Goal: Transaction & Acquisition: Purchase product/service

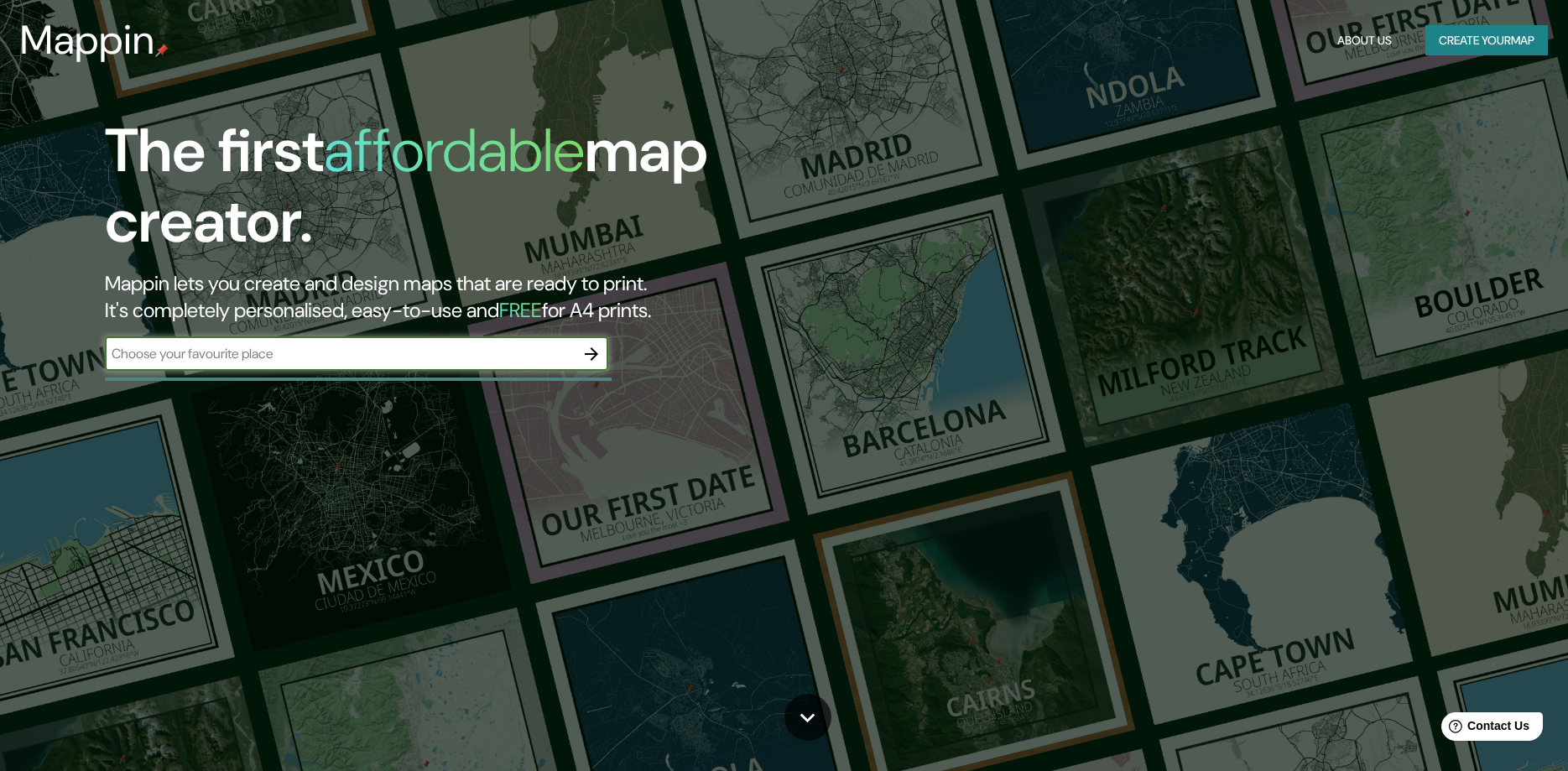
click at [374, 360] on input "text" at bounding box center [340, 353] width 470 height 19
type input "[GEOGRAPHIC_DATA]"
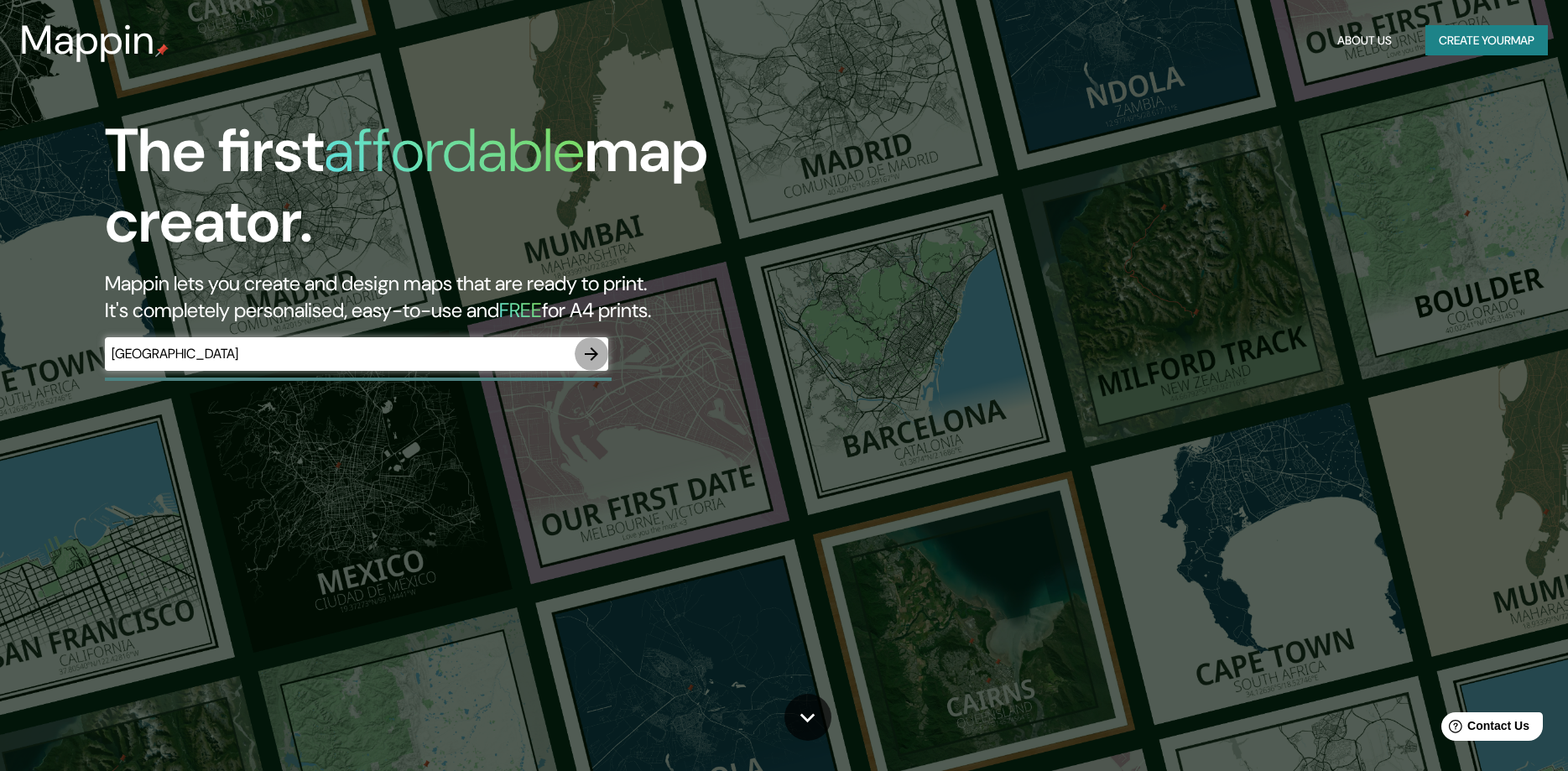
click at [596, 353] on icon "button" at bounding box center [591, 353] width 13 height 13
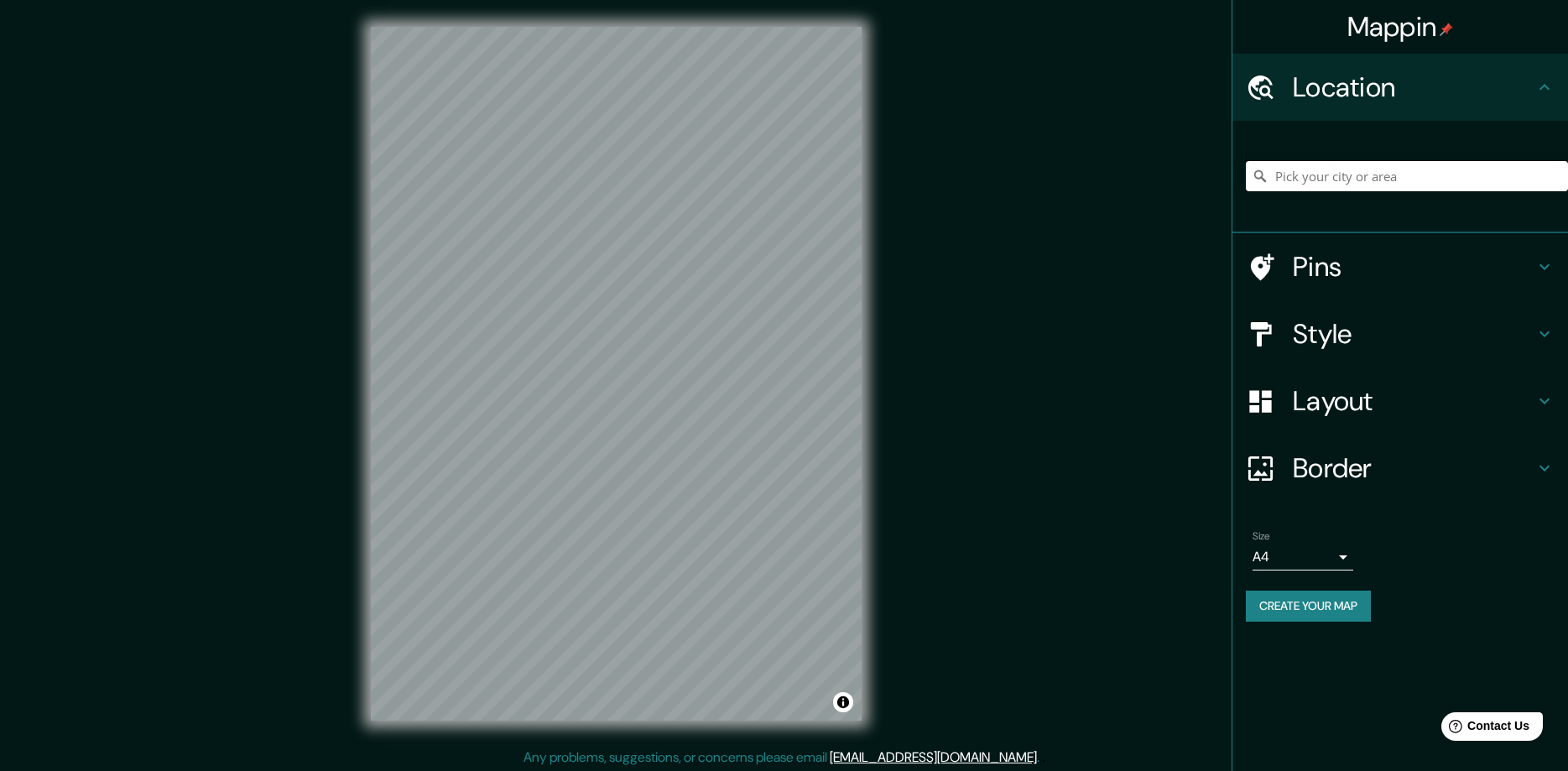
click at [1361, 165] on input "Pick your city or area" at bounding box center [1407, 176] width 322 height 30
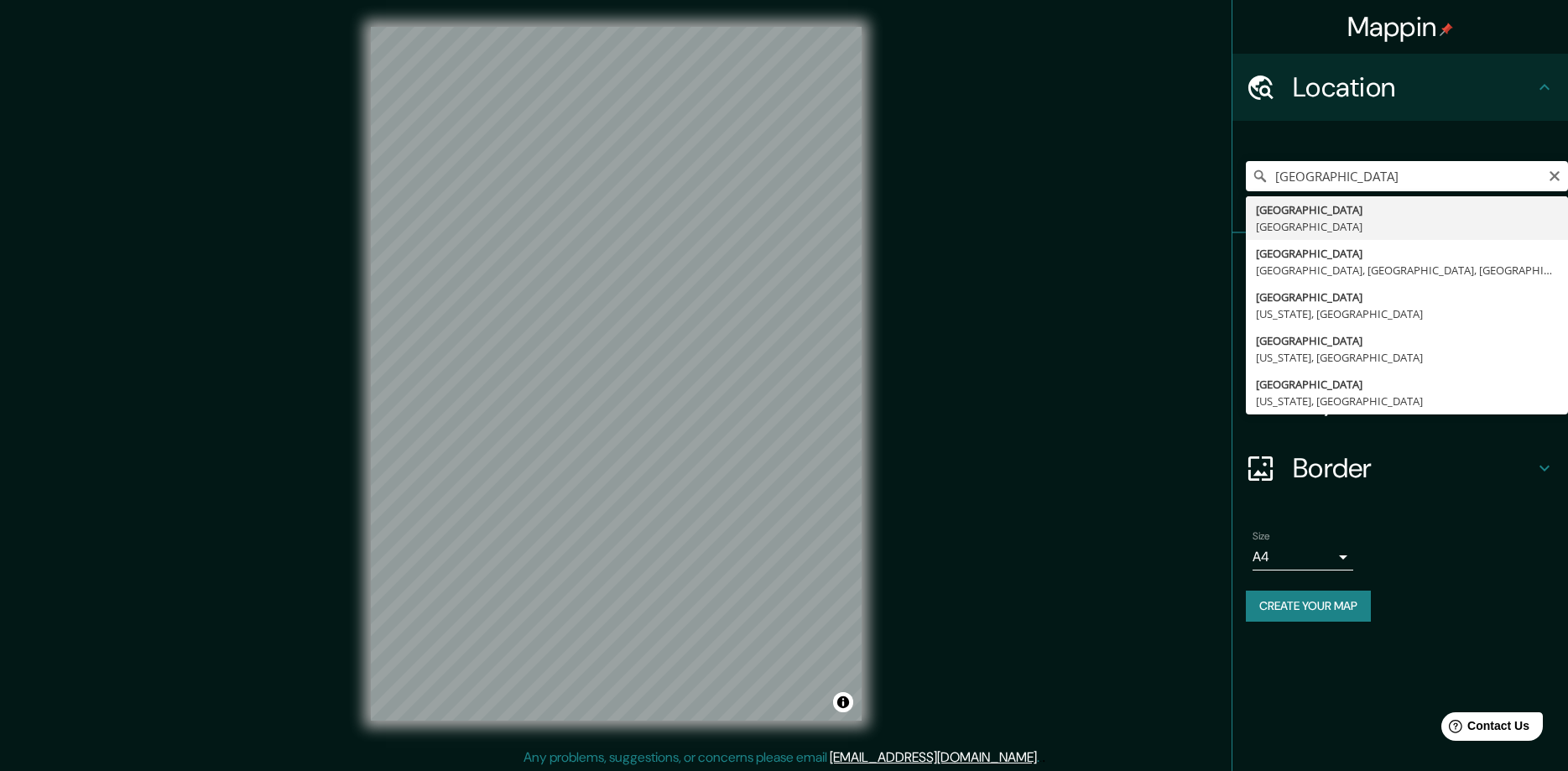
type input "[GEOGRAPHIC_DATA], [GEOGRAPHIC_DATA]"
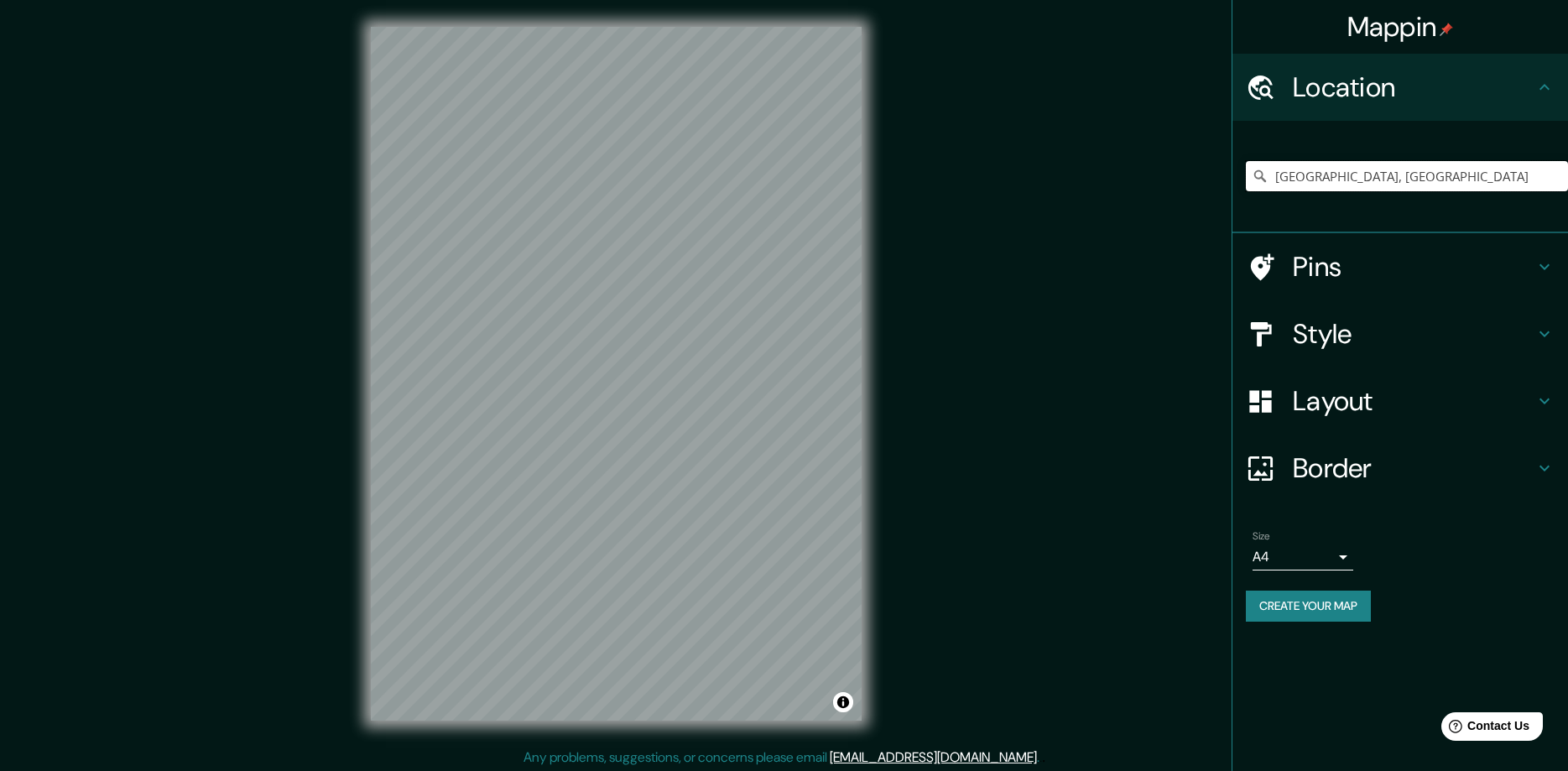
scroll to position [3, 0]
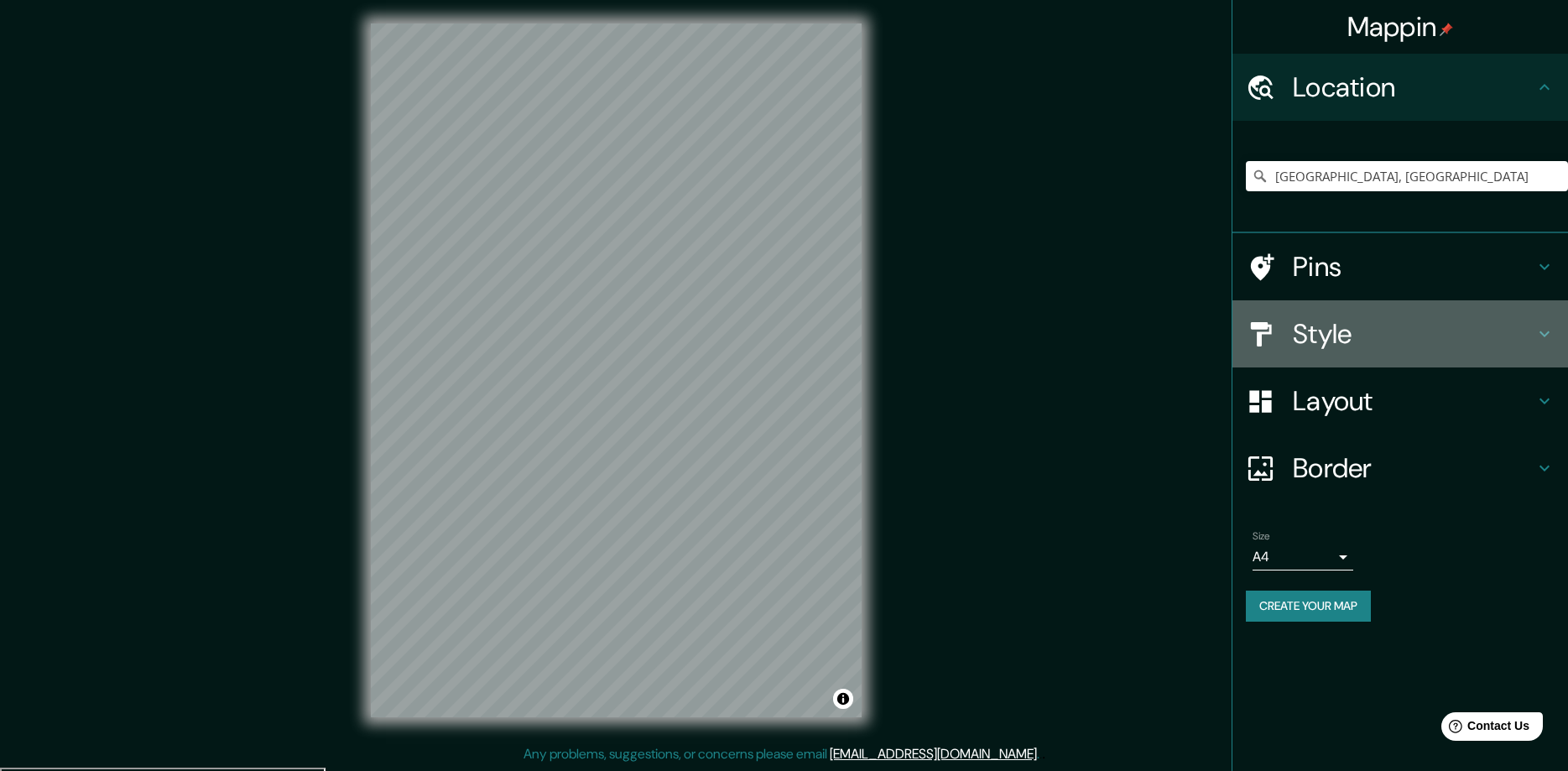
click at [1364, 333] on h4 "Style" at bounding box center [1414, 334] width 242 height 34
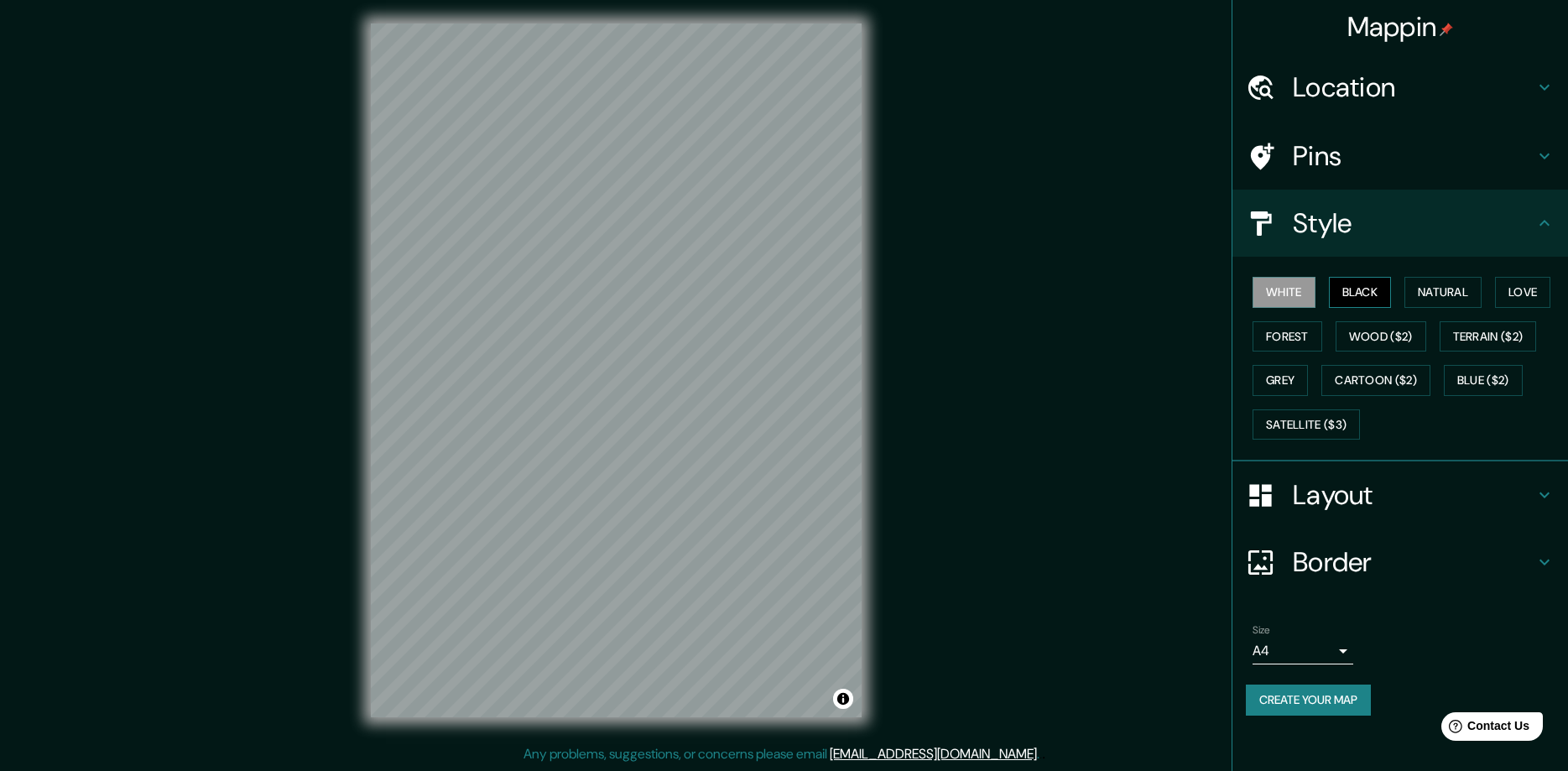
click at [1359, 290] on button "Black" at bounding box center [1360, 293] width 63 height 31
click at [1284, 292] on button "White" at bounding box center [1284, 293] width 63 height 31
click at [1296, 340] on button "Forest" at bounding box center [1287, 337] width 69 height 31
click at [1387, 330] on button "Wood ($2)" at bounding box center [1381, 337] width 91 height 31
click at [1289, 288] on button "White" at bounding box center [1284, 293] width 63 height 31
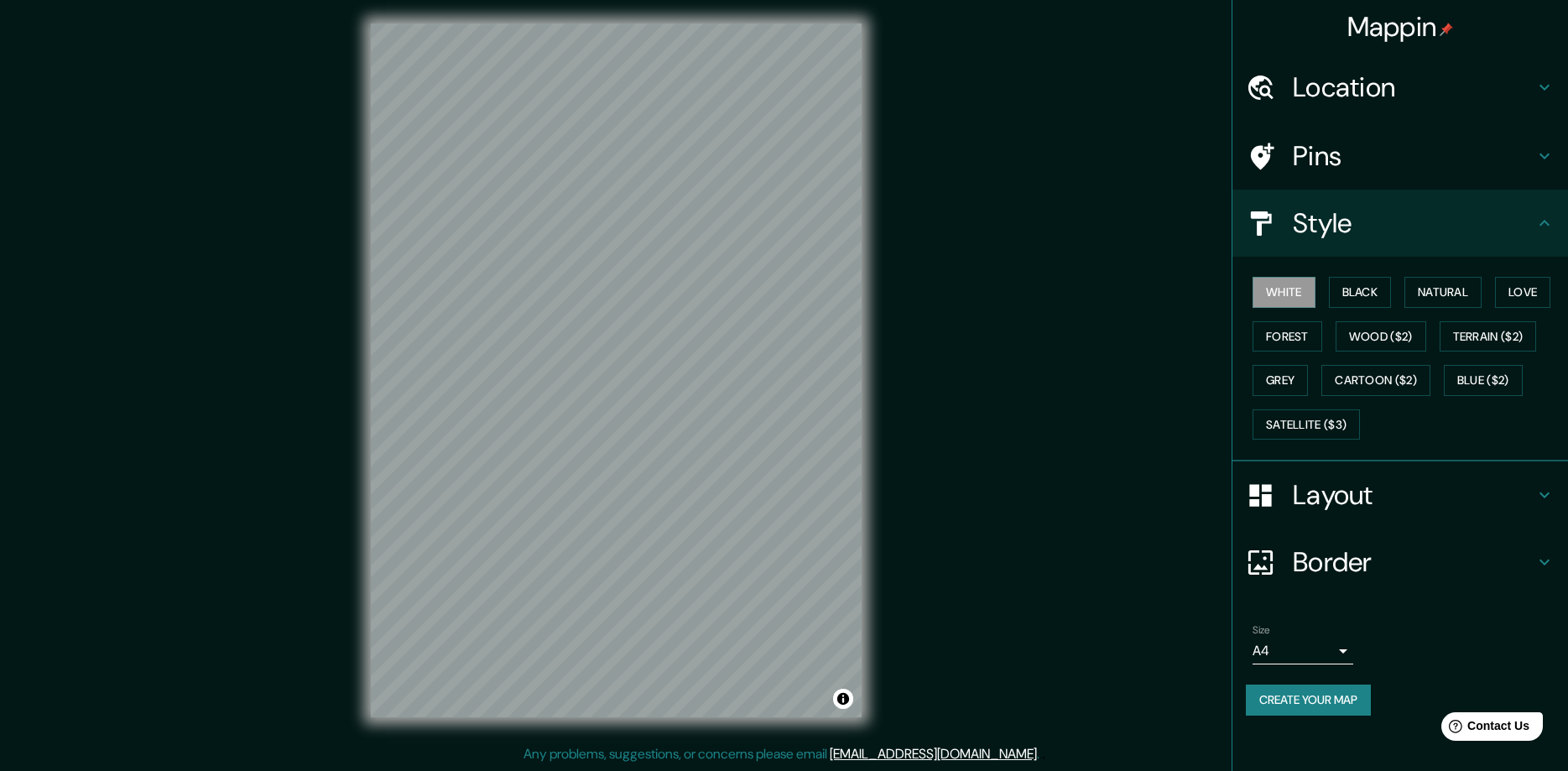
click at [1313, 498] on h4 "Layout" at bounding box center [1414, 495] width 242 height 34
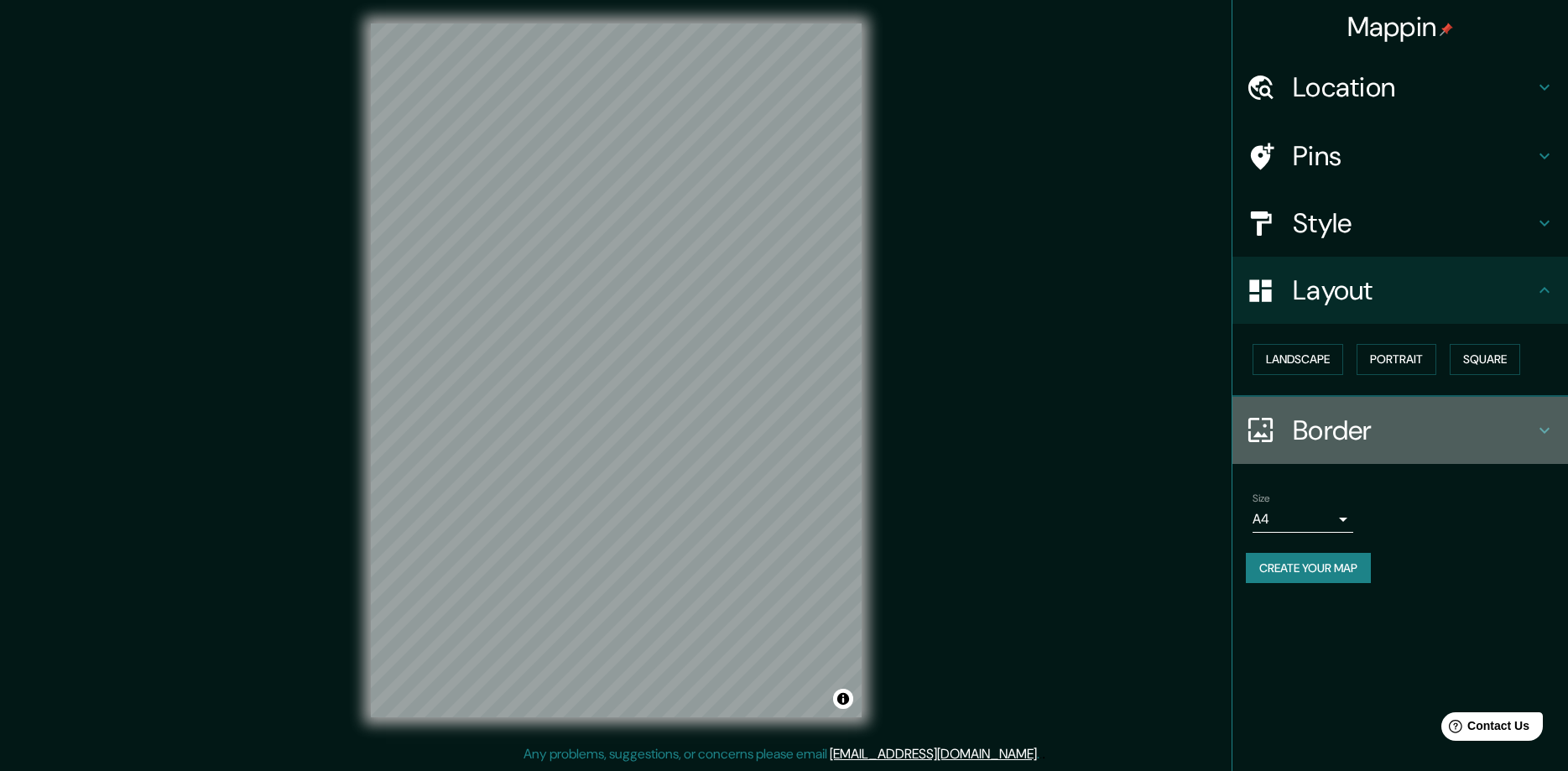
click at [1356, 428] on h4 "Border" at bounding box center [1414, 430] width 242 height 34
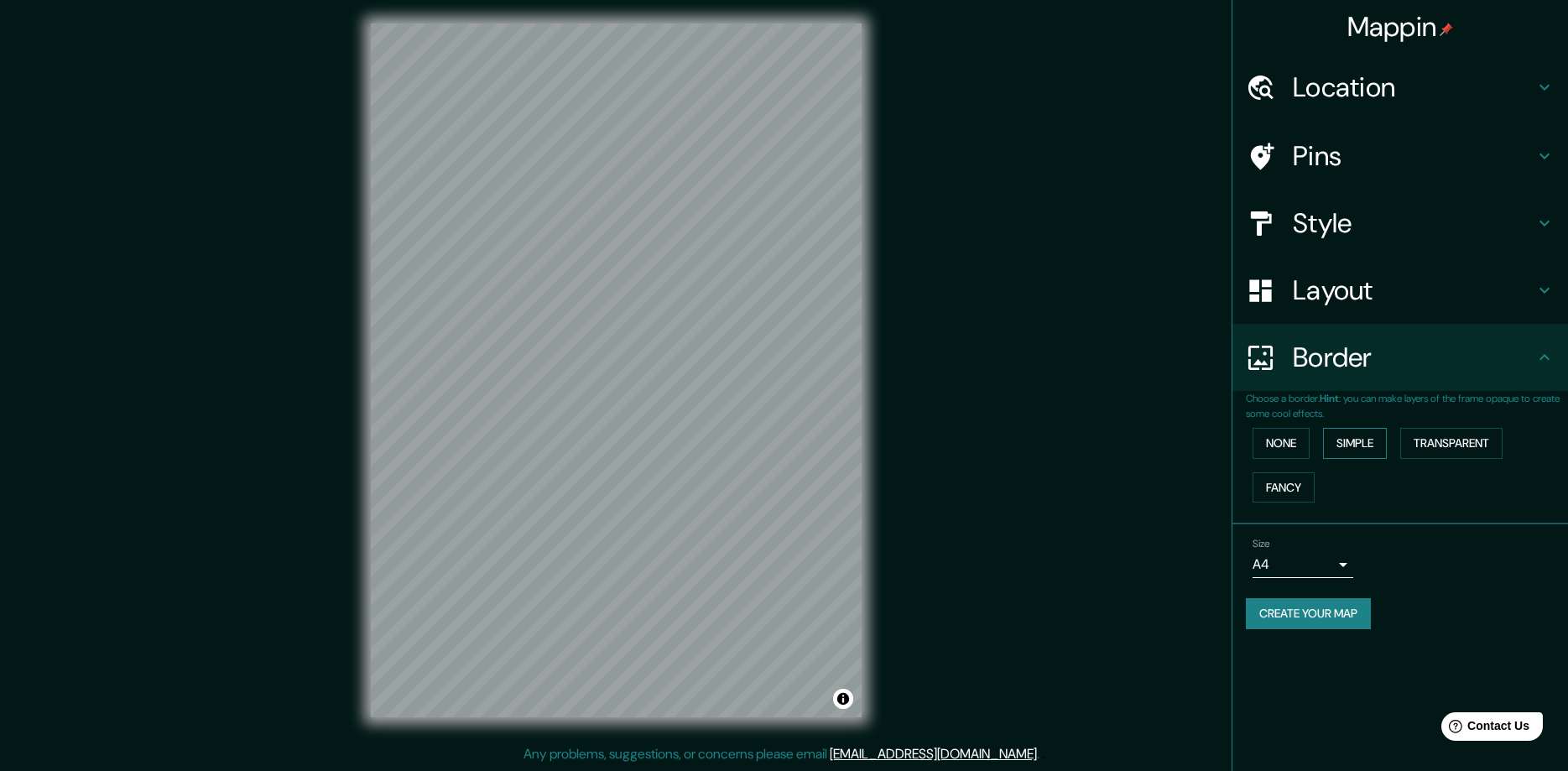
click at [1348, 440] on button "Simple" at bounding box center [1355, 444] width 64 height 31
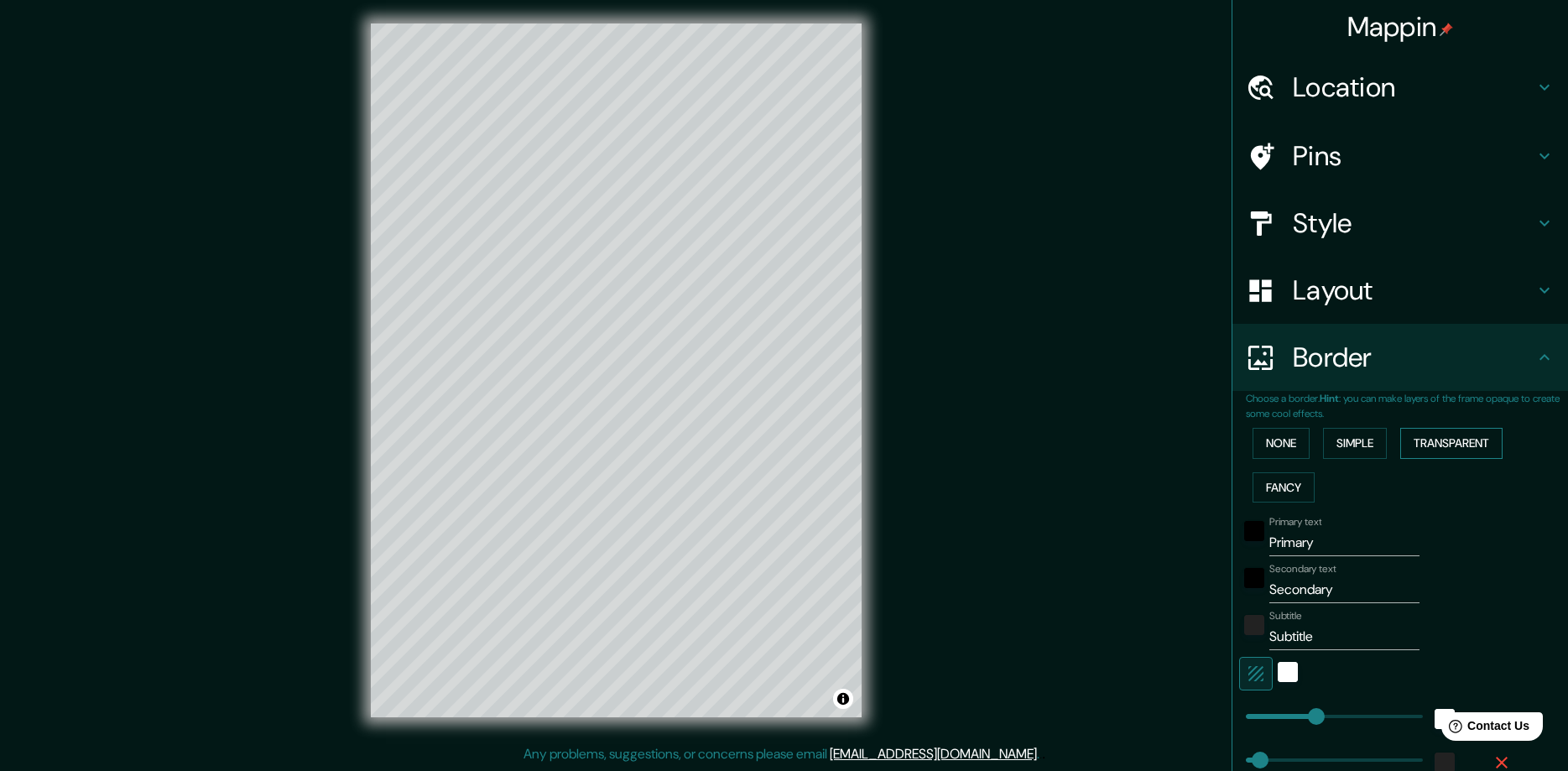
click at [1449, 437] on button "Transparent" at bounding box center [1451, 444] width 102 height 31
click at [1292, 472] on button "Fancy" at bounding box center [1284, 488] width 62 height 31
click at [1370, 435] on button "Simple" at bounding box center [1355, 444] width 64 height 31
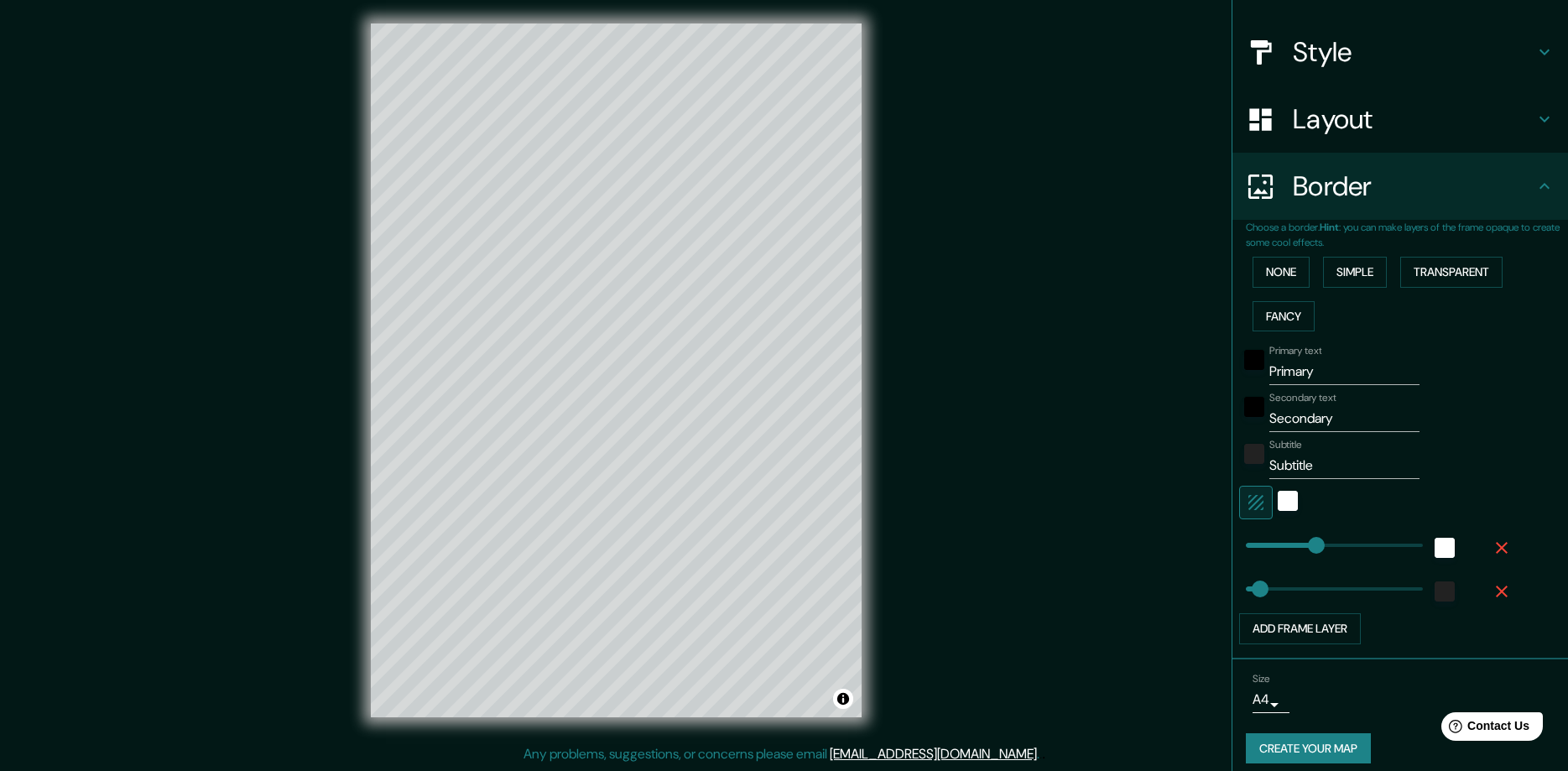
scroll to position [184, 0]
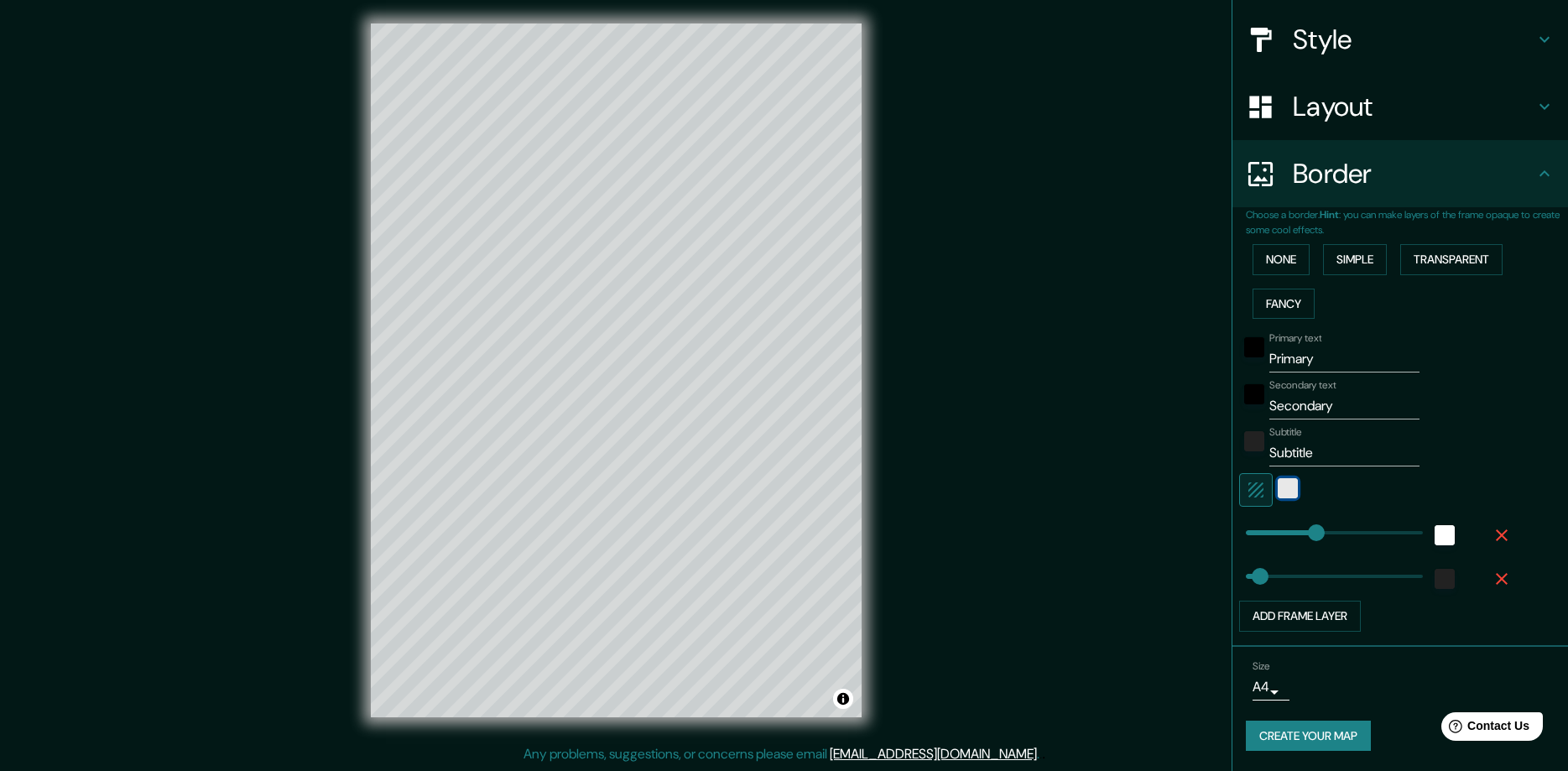
click at [1293, 491] on div "white" at bounding box center [1287, 488] width 20 height 20
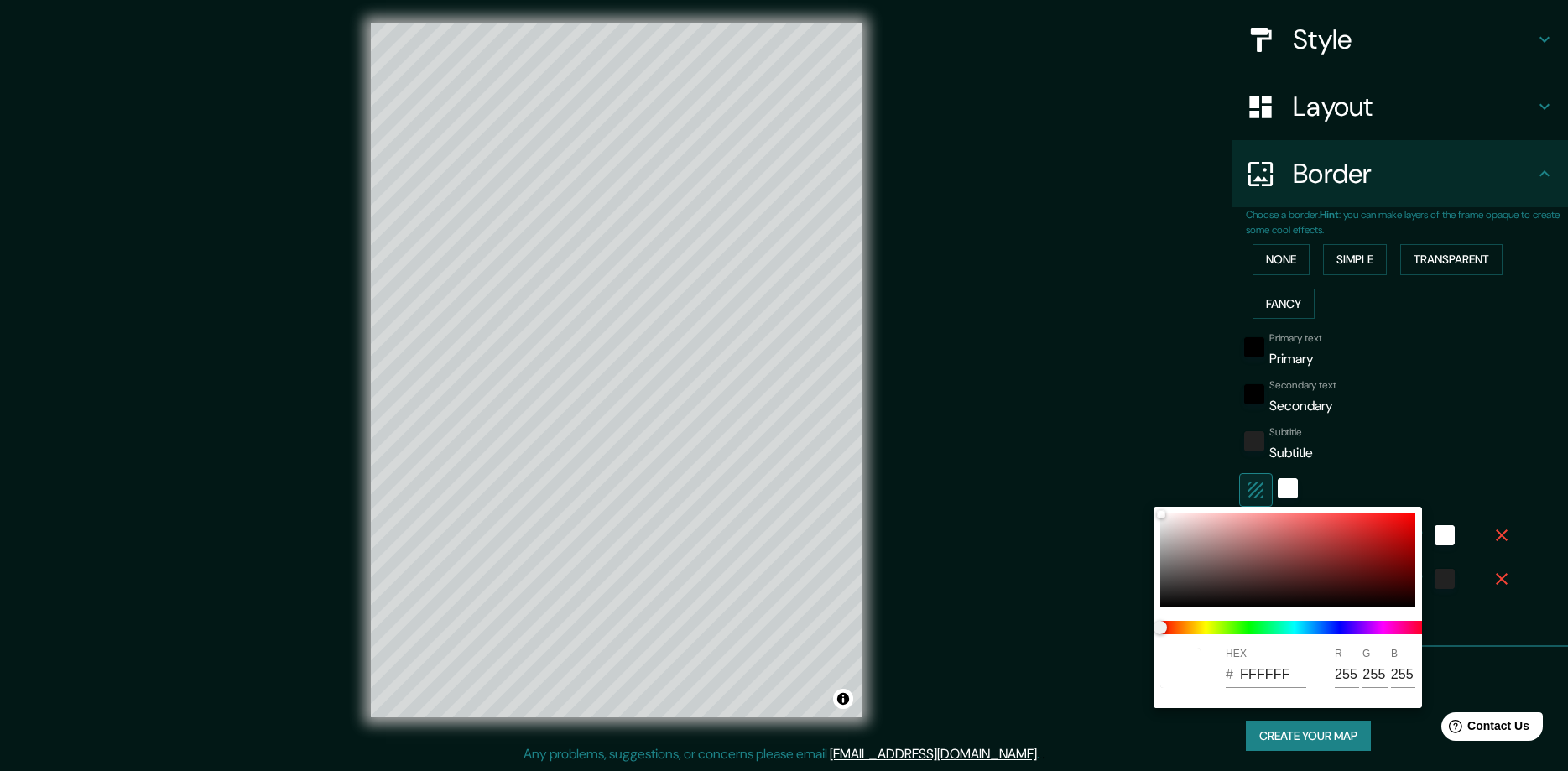
click at [1293, 492] on div at bounding box center [784, 386] width 1568 height 771
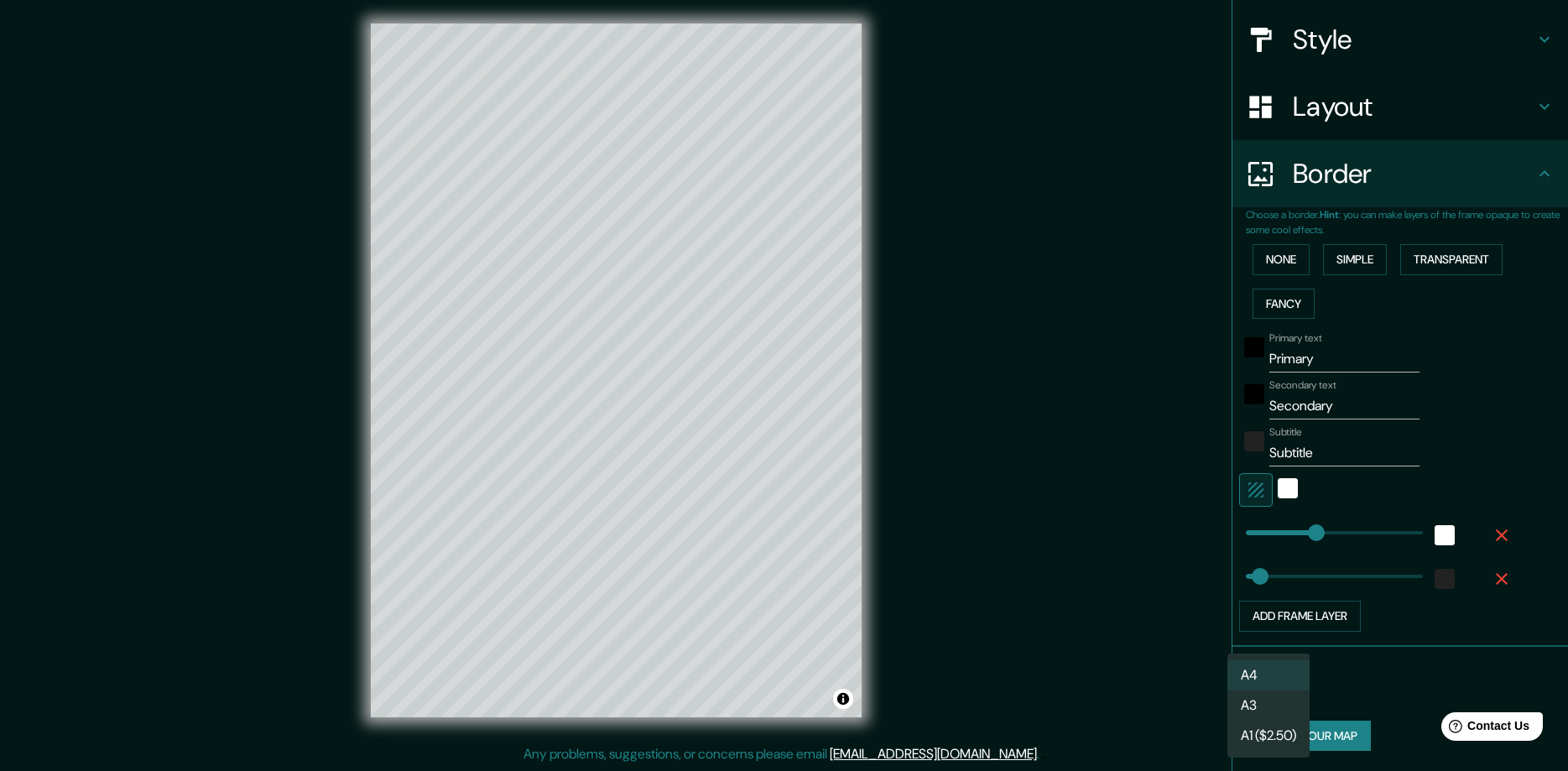
click at [1267, 686] on body "Mappin Location [GEOGRAPHIC_DATA], [GEOGRAPHIC_DATA] Pins Style Layout Border C…" at bounding box center [784, 382] width 1568 height 771
click at [1267, 704] on li "A3" at bounding box center [1268, 705] width 82 height 30
type input "a4"
click at [1304, 354] on input "Primary" at bounding box center [1344, 359] width 150 height 27
click at [1304, 353] on input "Primary" at bounding box center [1344, 359] width 150 height 27
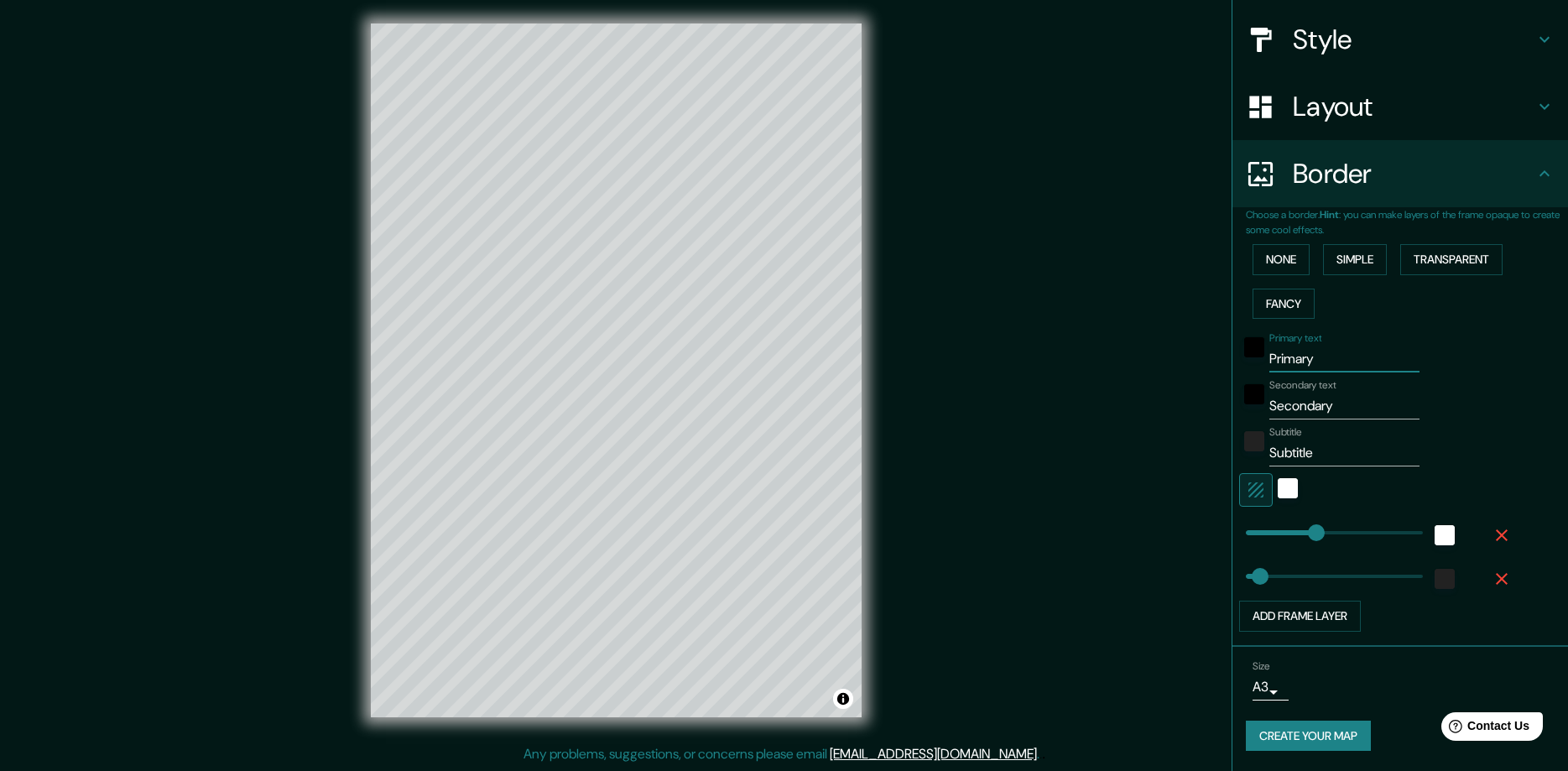
type input "P"
type input "47"
type input "PAR"
type input "47"
type input "PARI"
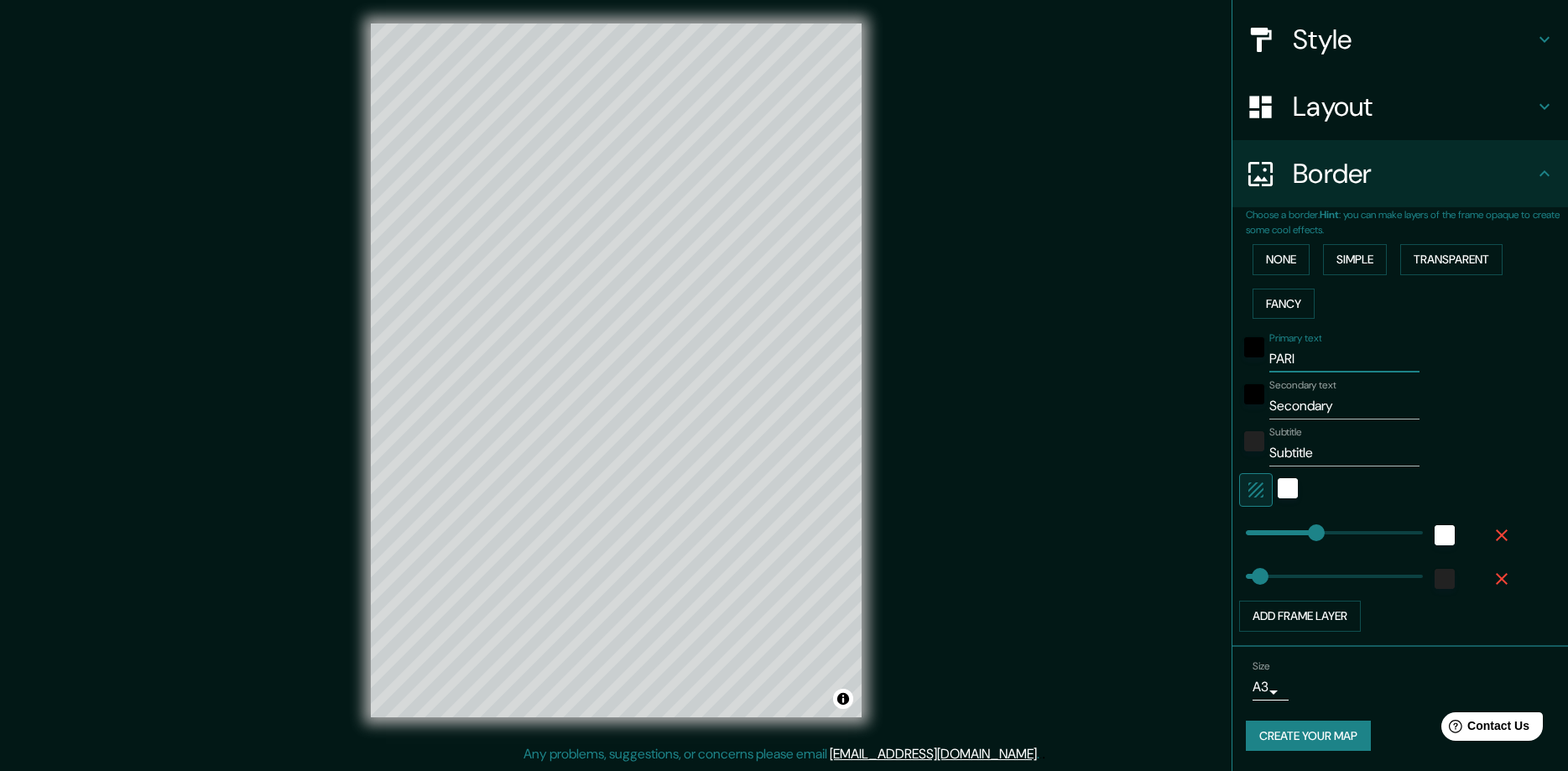
type input "47"
type input "[GEOGRAPHIC_DATA]"
type input "47"
type input "[GEOGRAPHIC_DATA]"
click at [1342, 723] on button "Create your map" at bounding box center [1308, 736] width 125 height 31
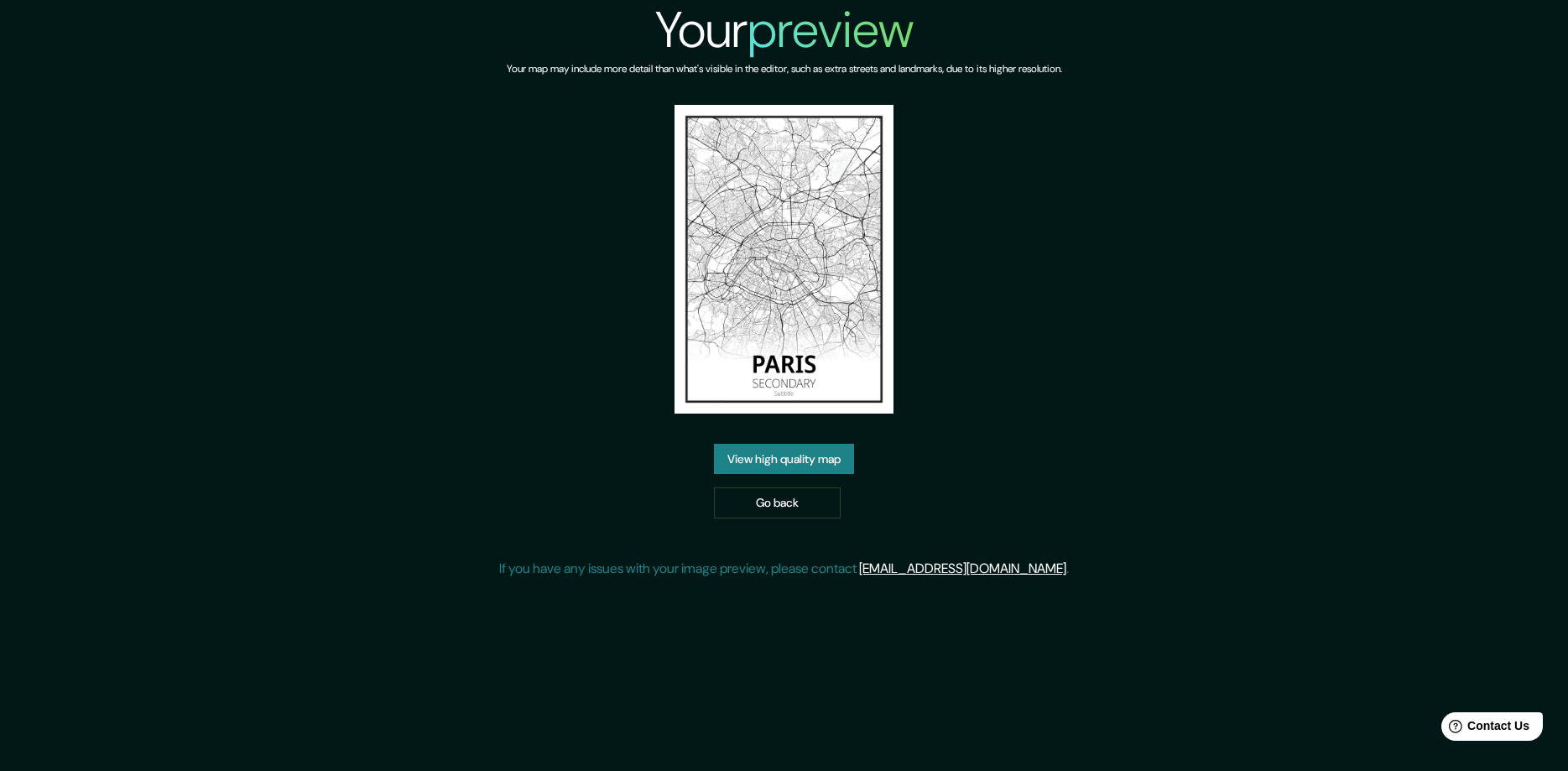
click at [830, 295] on img at bounding box center [784, 259] width 218 height 308
click at [822, 454] on link "View high quality map" at bounding box center [784, 459] width 140 height 31
